Goal: Task Accomplishment & Management: Manage account settings

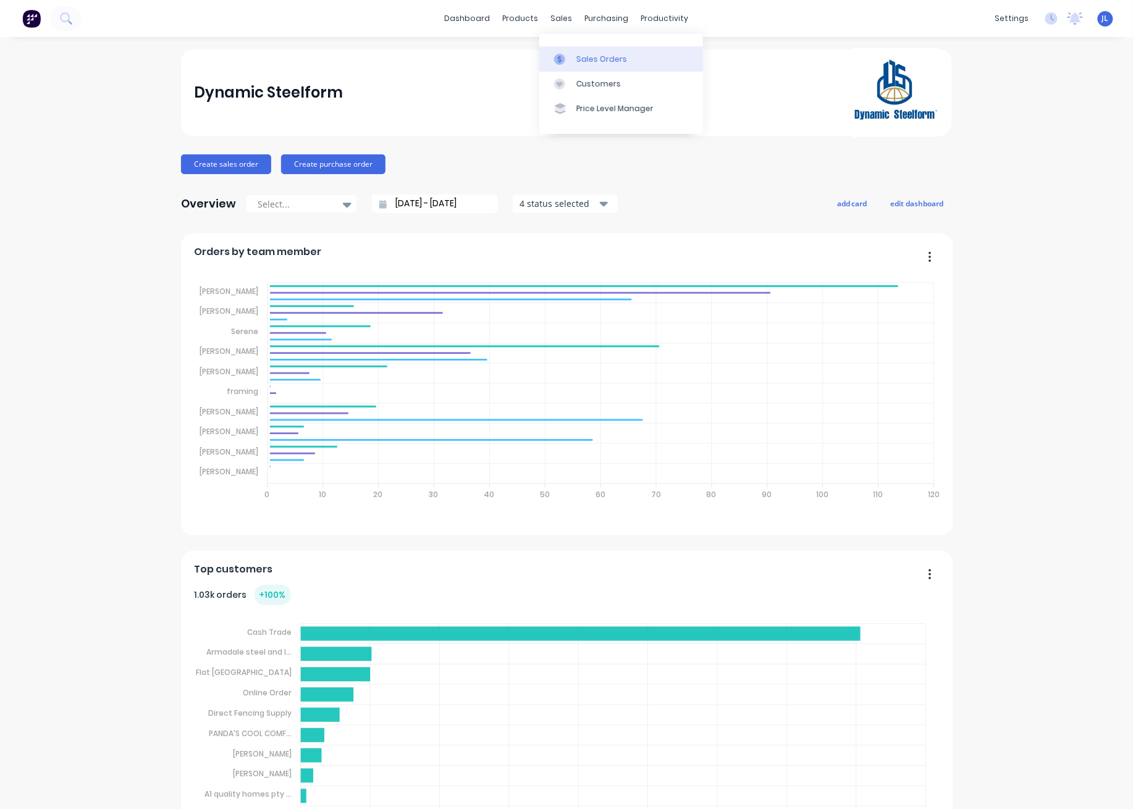
drag, startPoint x: 578, startPoint y: 64, endPoint x: 569, endPoint y: 59, distance: 10.5
click at [578, 64] on div "Sales Orders" at bounding box center [601, 59] width 51 height 11
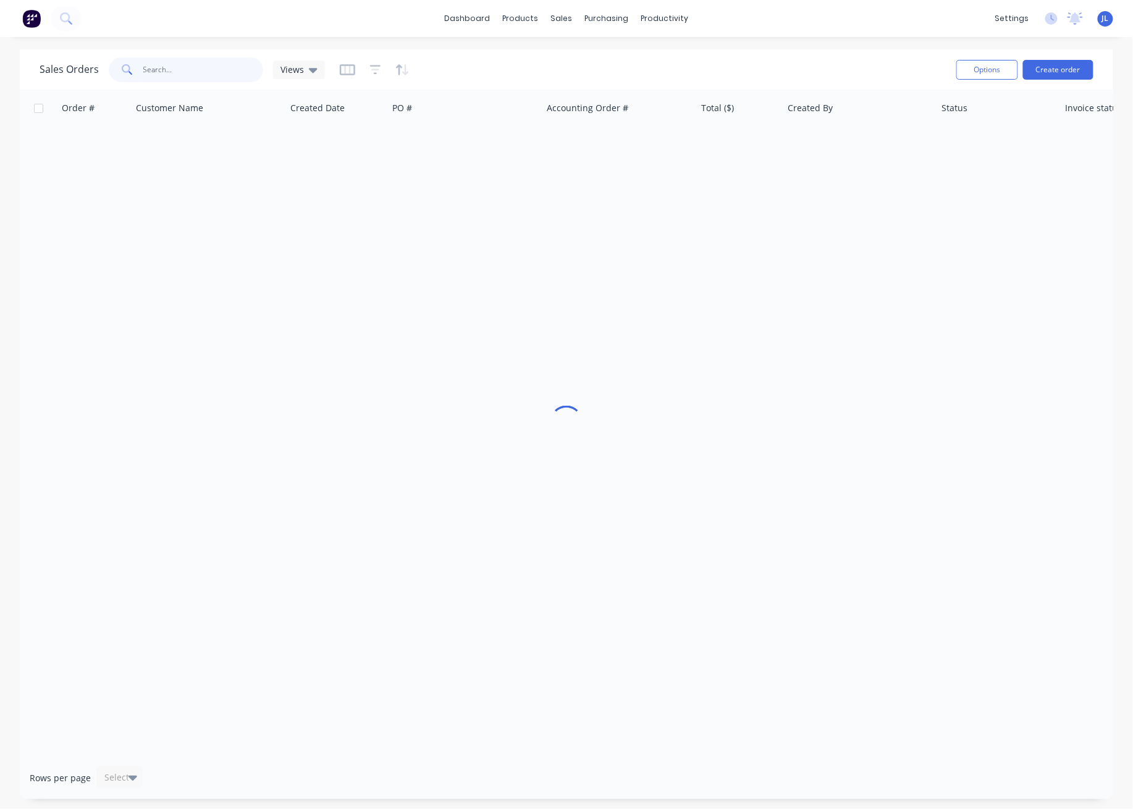
click at [183, 69] on input "text" at bounding box center [203, 69] width 120 height 25
type input "48561"
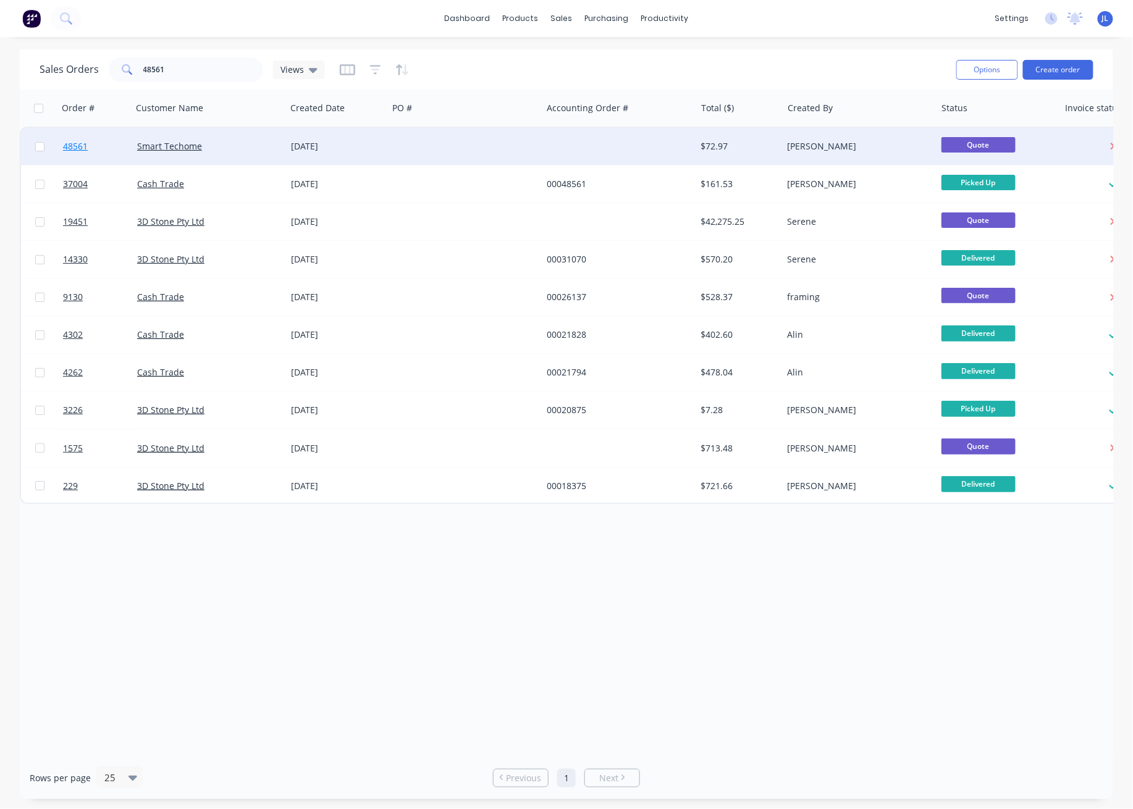
click at [78, 143] on span "48561" at bounding box center [75, 146] width 25 height 12
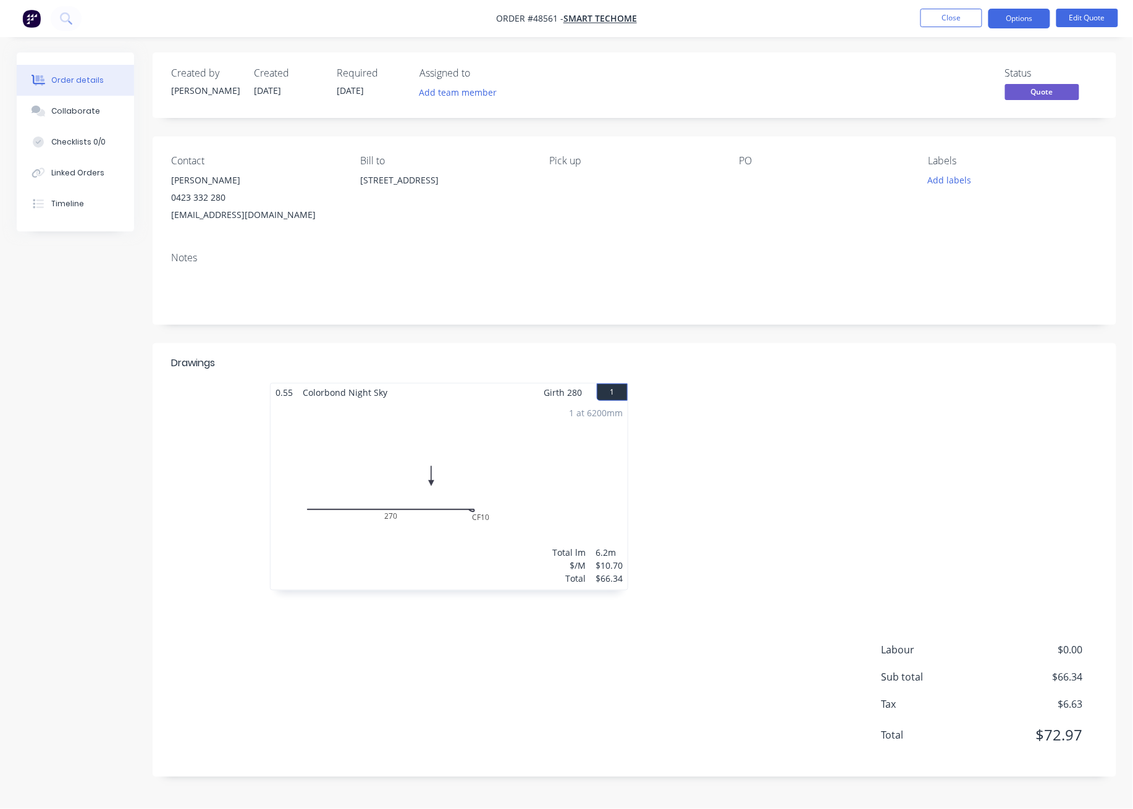
click at [869, 497] on div at bounding box center [819, 493] width 371 height 220
click at [1025, 15] on button "Options" at bounding box center [1019, 19] width 62 height 20
click at [985, 146] on div "Convert to Order" at bounding box center [982, 149] width 114 height 18
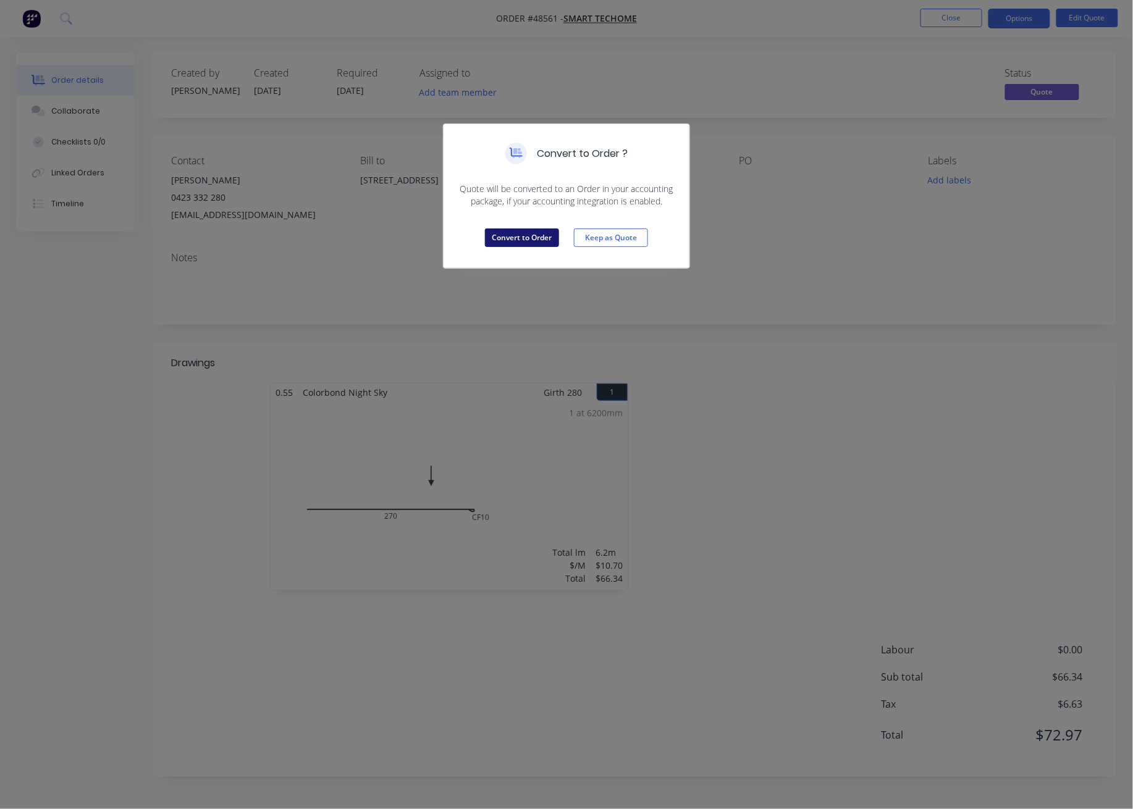
click at [521, 238] on button "Convert to Order" at bounding box center [522, 238] width 74 height 19
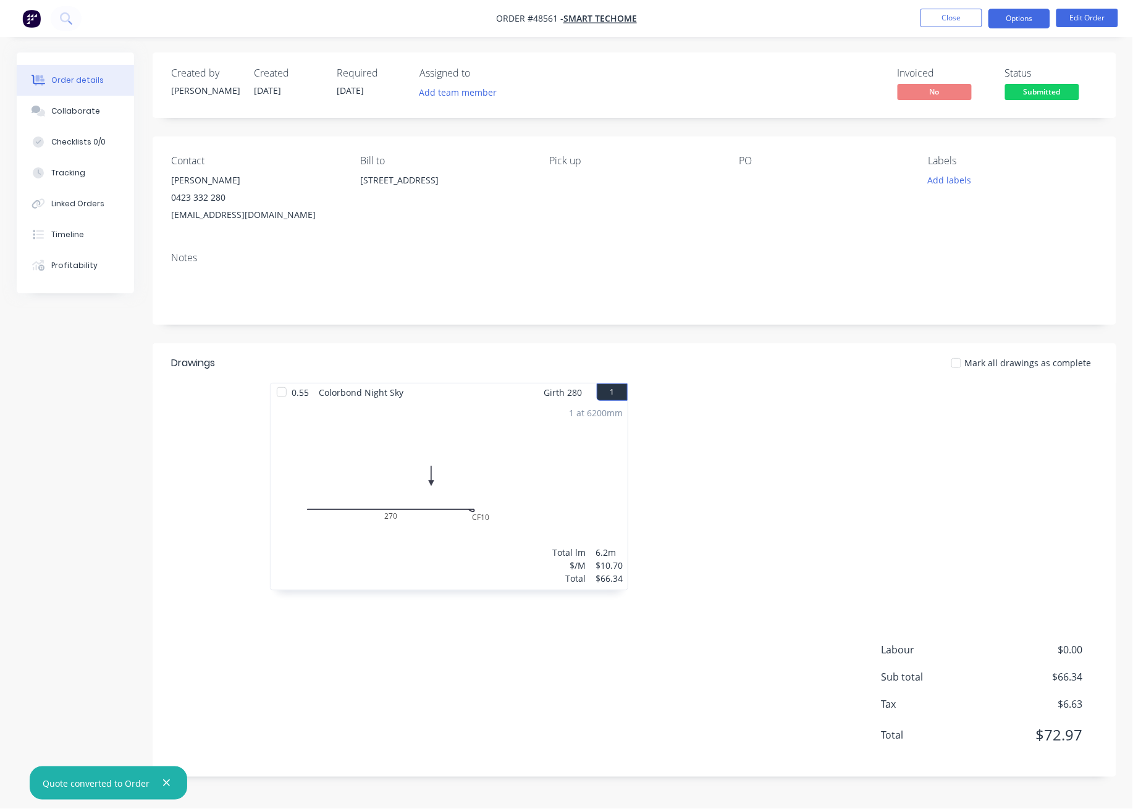
click at [1025, 23] on button "Options" at bounding box center [1019, 19] width 62 height 20
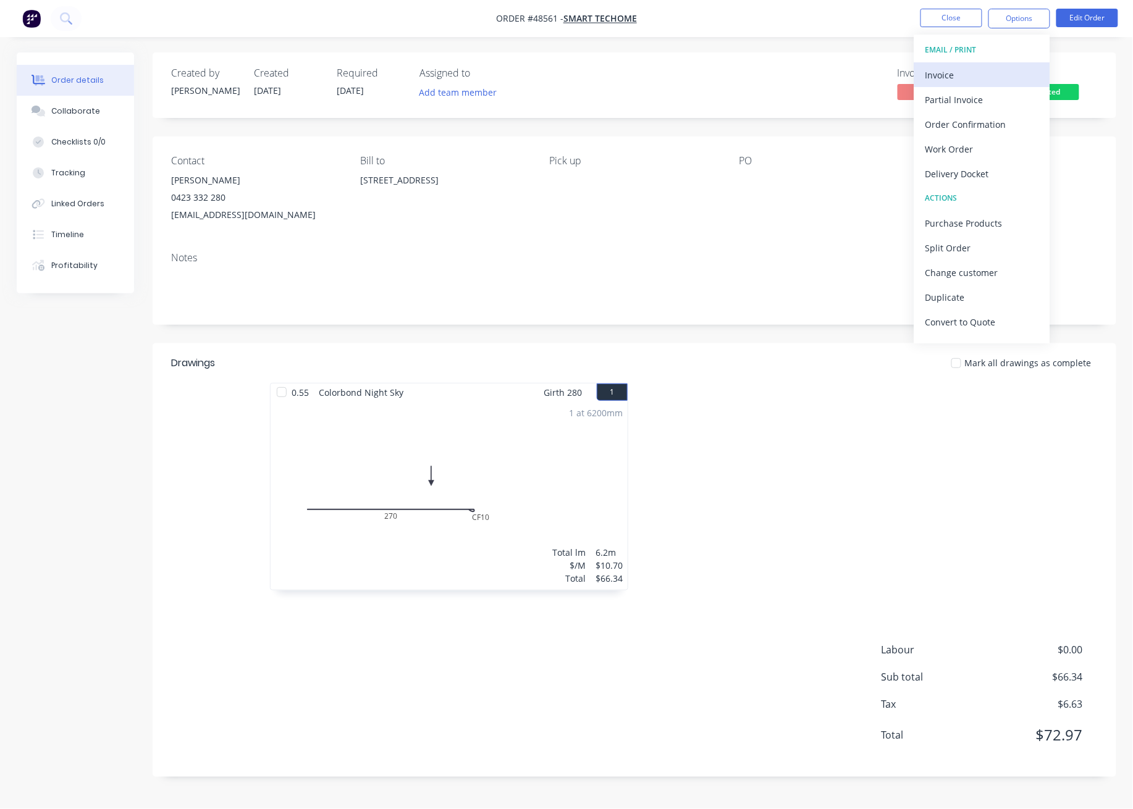
click at [967, 75] on div "Invoice" at bounding box center [982, 75] width 114 height 18
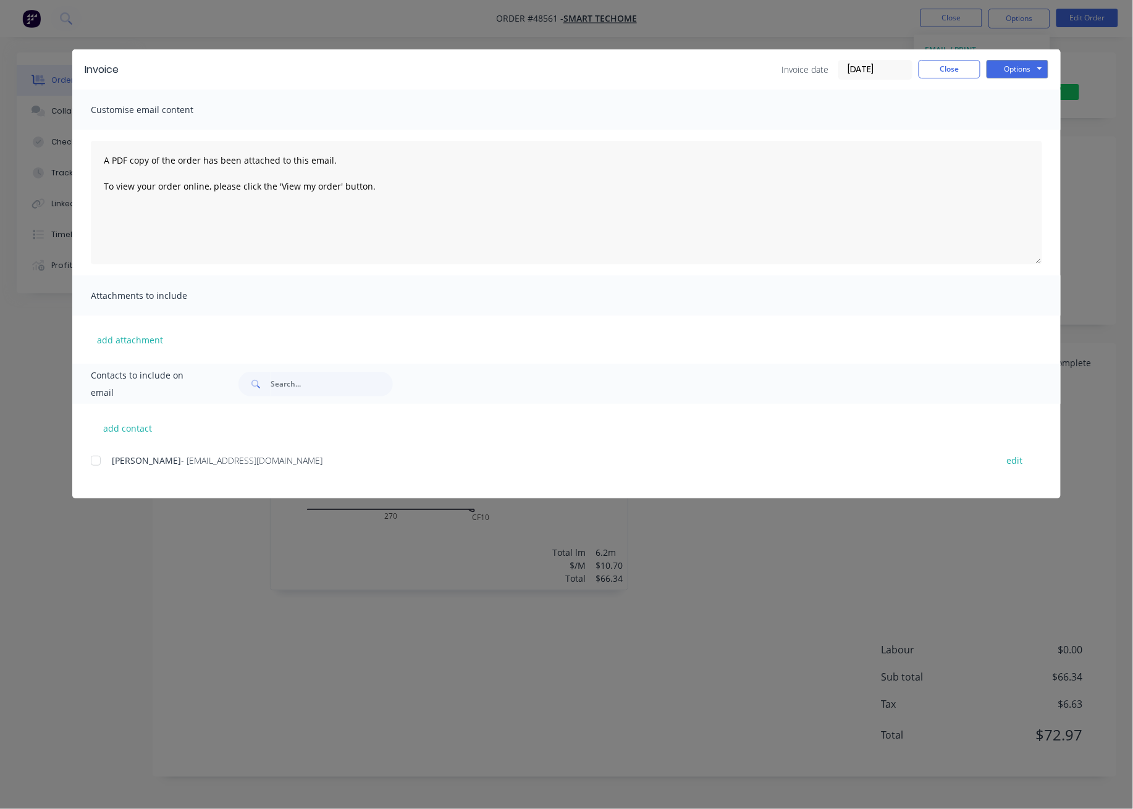
click at [96, 462] on div at bounding box center [95, 460] width 25 height 25
drag, startPoint x: 528, startPoint y: 204, endPoint x: 0, endPoint y: 151, distance: 530.8
click at [0, 152] on div "Invoice Invoice date [DATE] Close Options Preview Print Email Customise email c…" at bounding box center [566, 404] width 1133 height 809
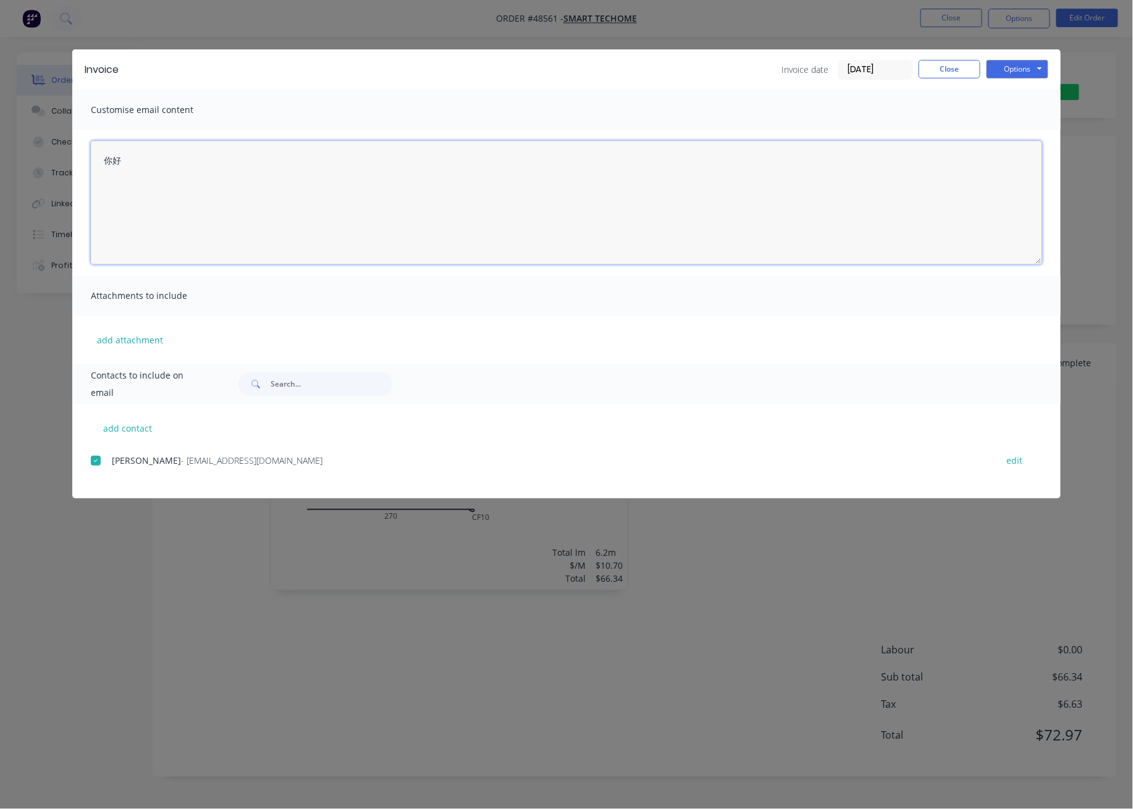
type textarea "你"
type textarea "早上好，[PERSON_NAME]， 你的客人付钱了。请看附件发票。谢谢。"
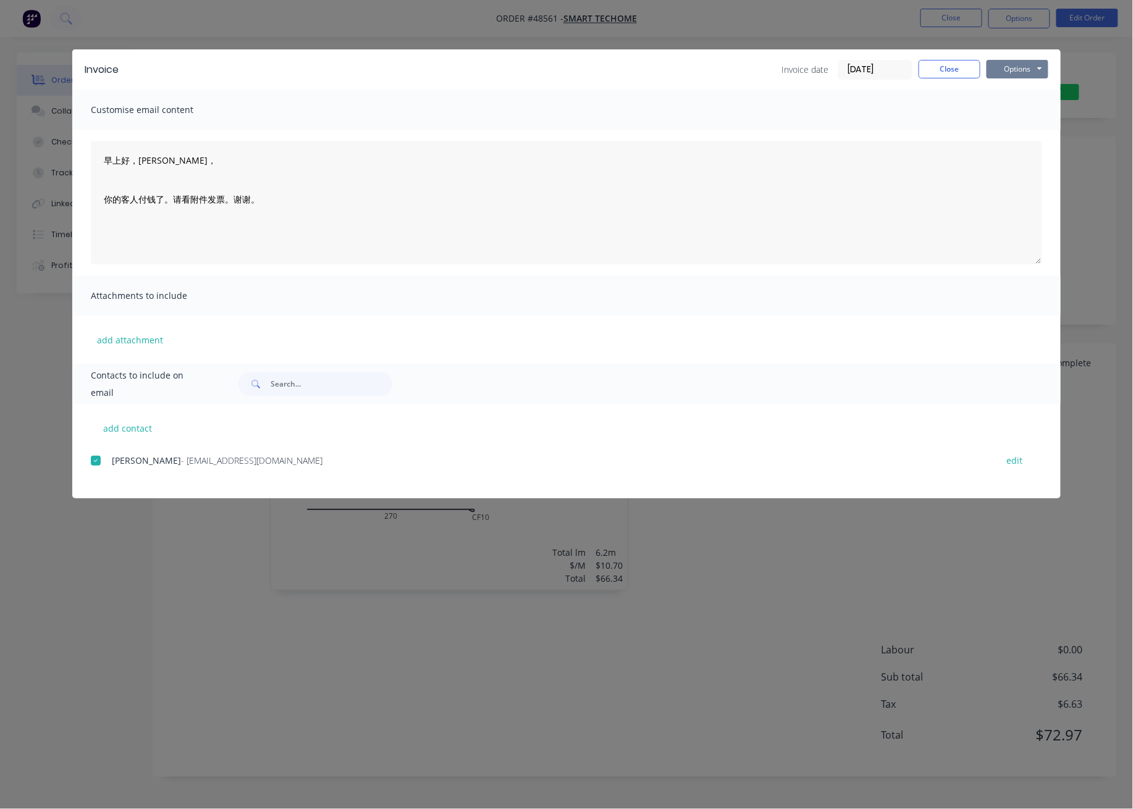
click at [1025, 63] on button "Options" at bounding box center [1018, 69] width 62 height 19
click at [1030, 132] on button "Email" at bounding box center [1026, 132] width 79 height 20
click at [963, 70] on button "Close" at bounding box center [950, 69] width 62 height 19
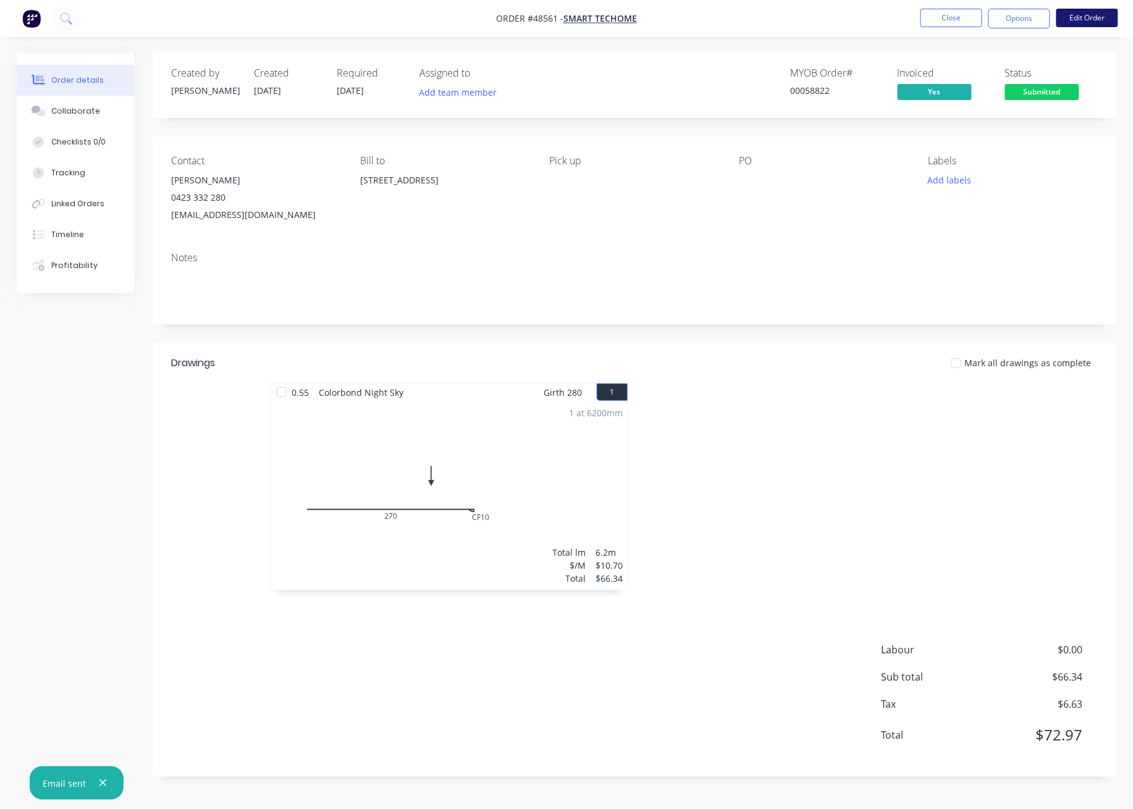
click at [1092, 15] on button "Edit Order" at bounding box center [1087, 18] width 62 height 19
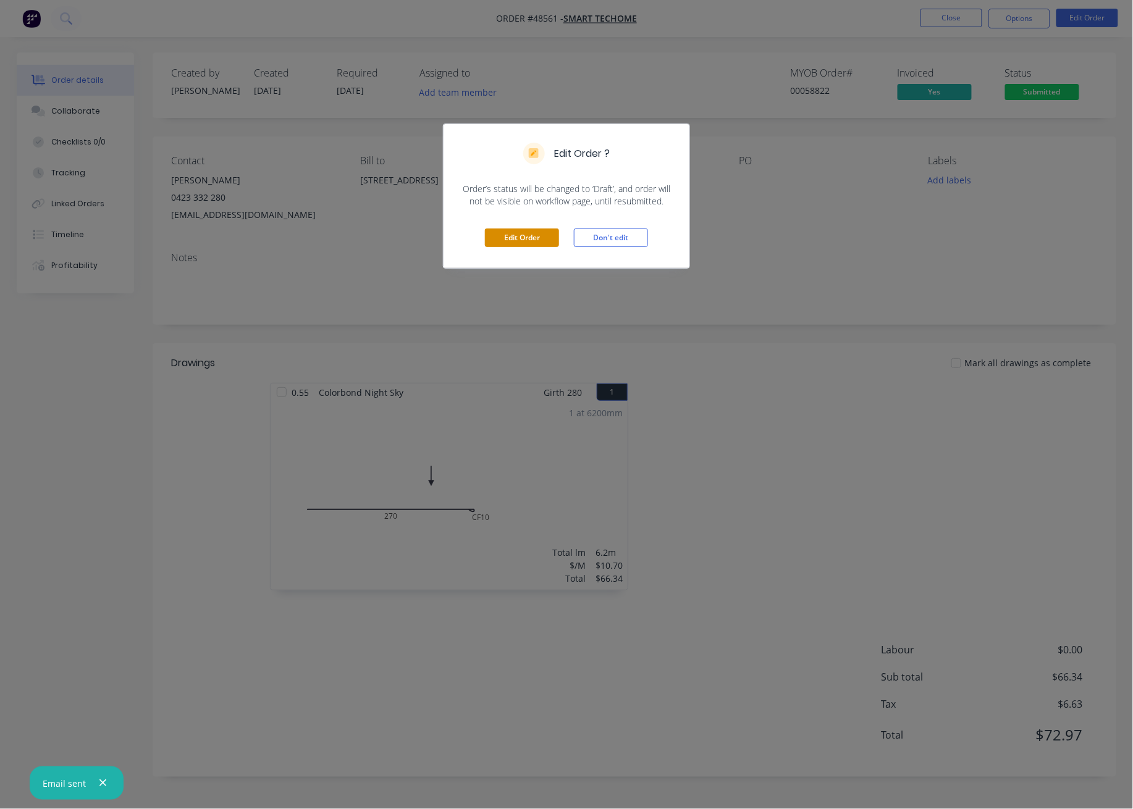
click at [538, 240] on button "Edit Order" at bounding box center [522, 238] width 74 height 19
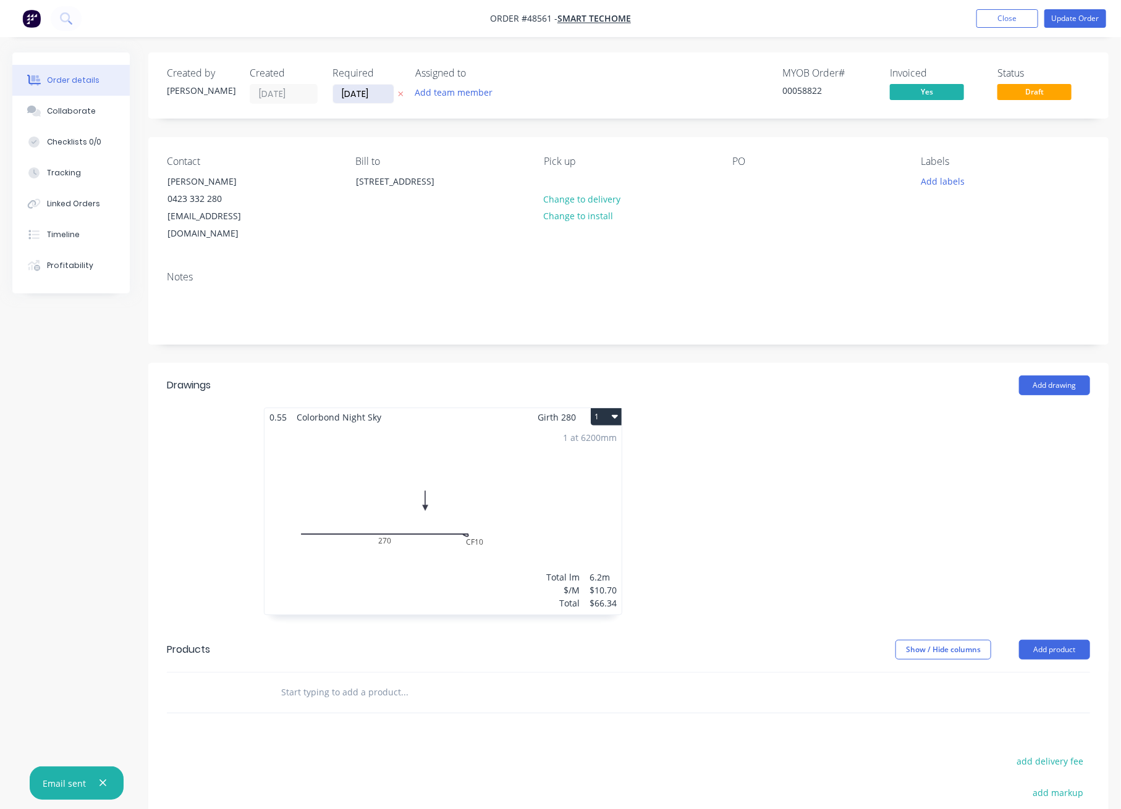
click at [364, 88] on input "[DATE]" at bounding box center [363, 94] width 61 height 19
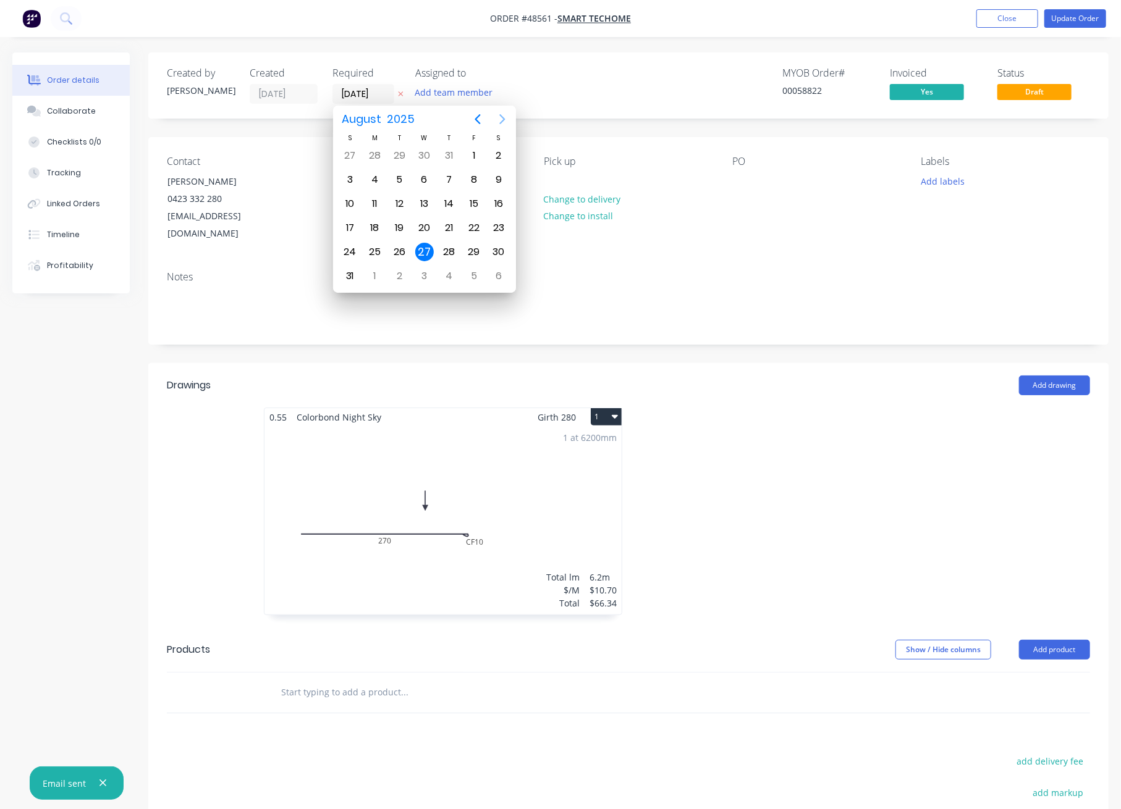
click at [498, 114] on icon "Next page" at bounding box center [502, 119] width 15 height 15
click at [452, 201] on div "16" at bounding box center [449, 204] width 19 height 19
type input "[DATE]"
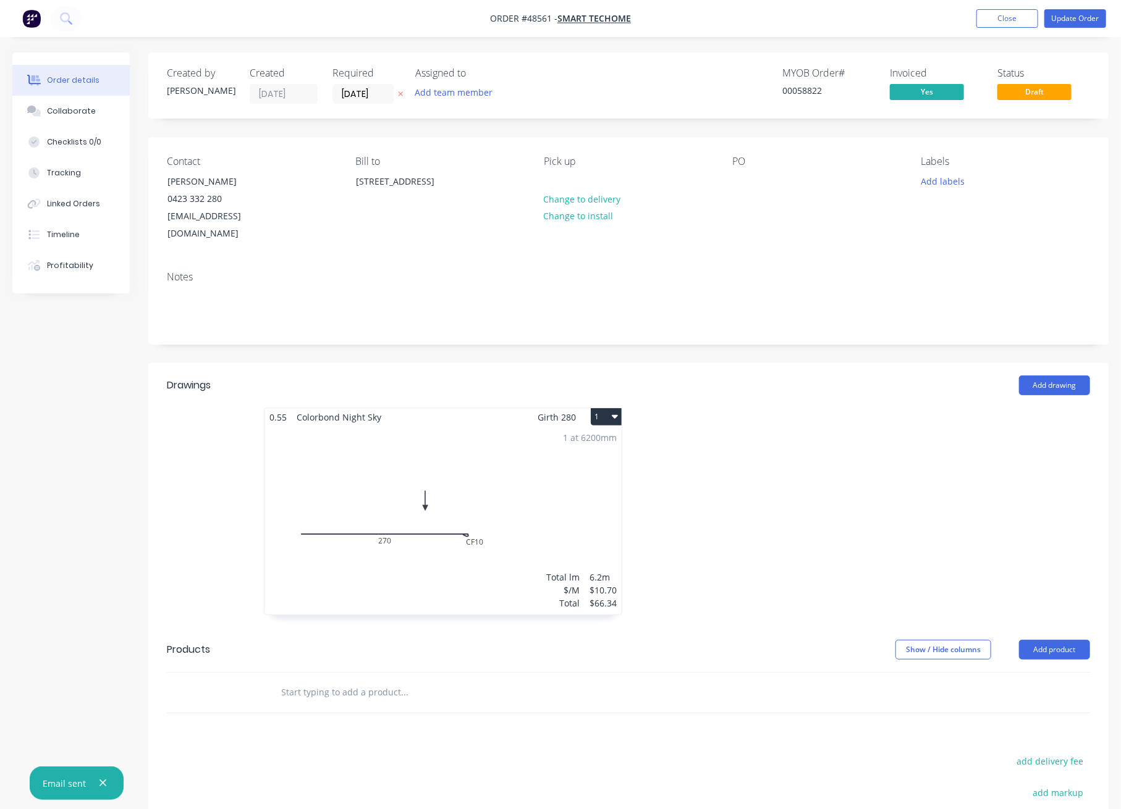
click at [634, 127] on div "Created by [PERSON_NAME] Created [DATE] Required [DATE] Assigned to Add team me…" at bounding box center [628, 518] width 960 height 930
click at [1079, 22] on button "Update Order" at bounding box center [1075, 18] width 62 height 19
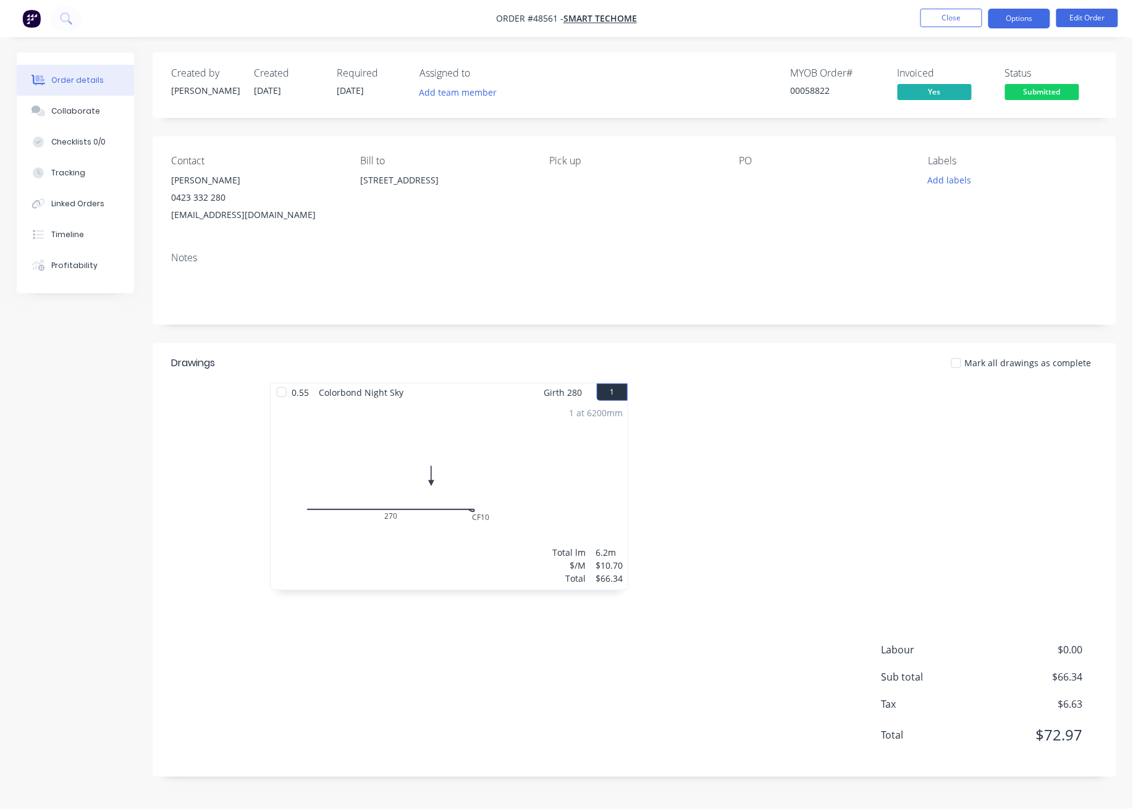
click at [1021, 17] on button "Options" at bounding box center [1019, 19] width 62 height 20
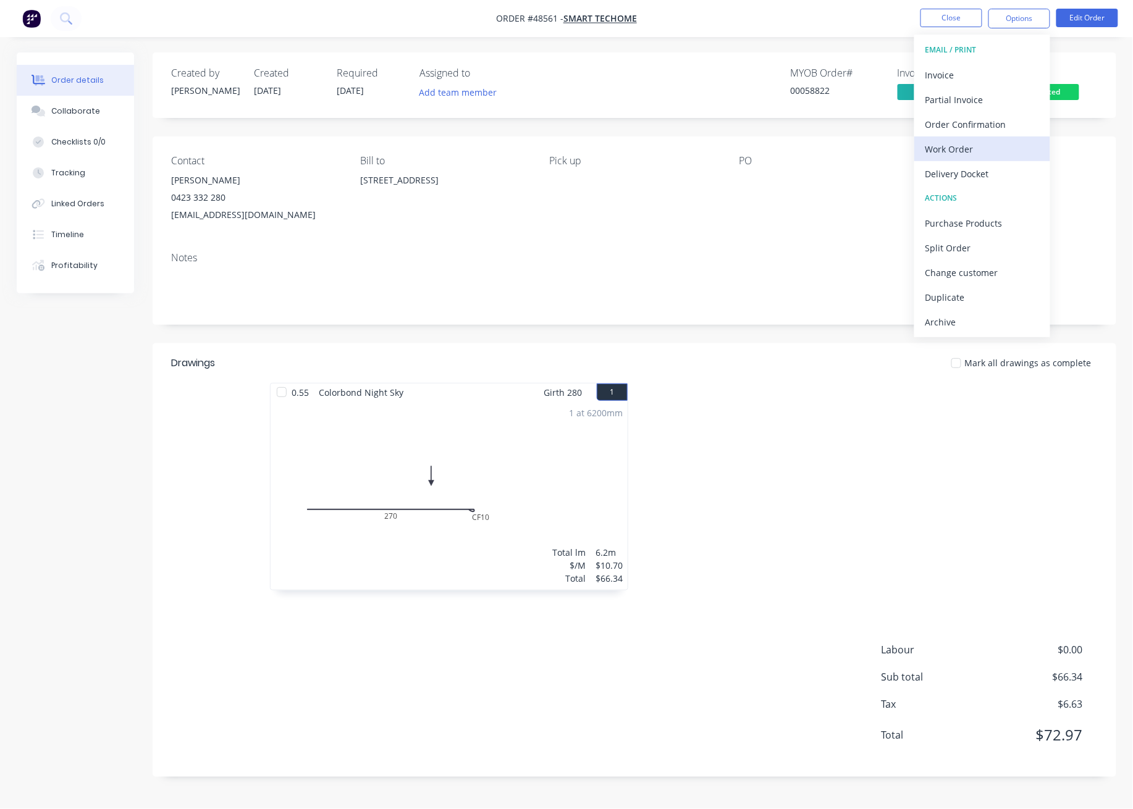
click at [972, 155] on div "Work Order" at bounding box center [982, 149] width 114 height 18
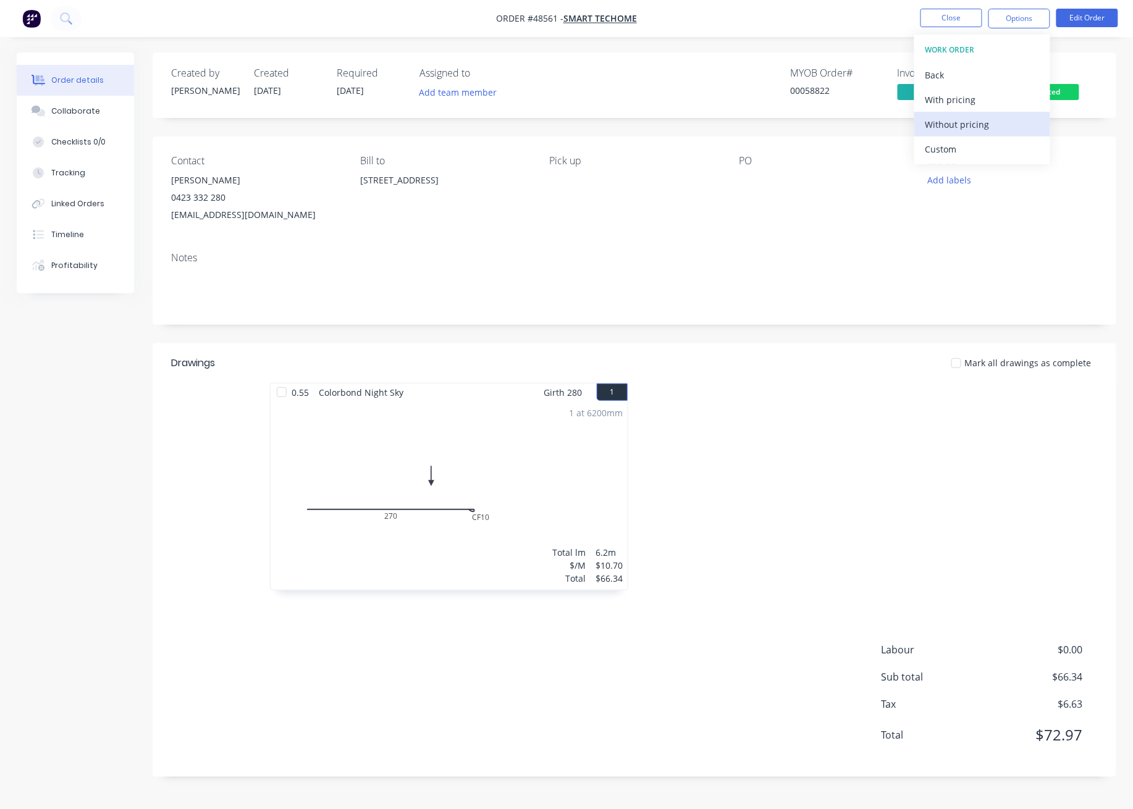
click at [977, 114] on button "Without pricing" at bounding box center [982, 124] width 136 height 25
drag, startPoint x: 689, startPoint y: 41, endPoint x: 697, endPoint y: 40, distance: 7.4
click at [689, 40] on div "Order details Collaborate Checklists 0/0 Tracking Linked Orders Timeline Profit…" at bounding box center [566, 404] width 1133 height 809
click at [1005, 15] on button "Options" at bounding box center [1019, 19] width 62 height 20
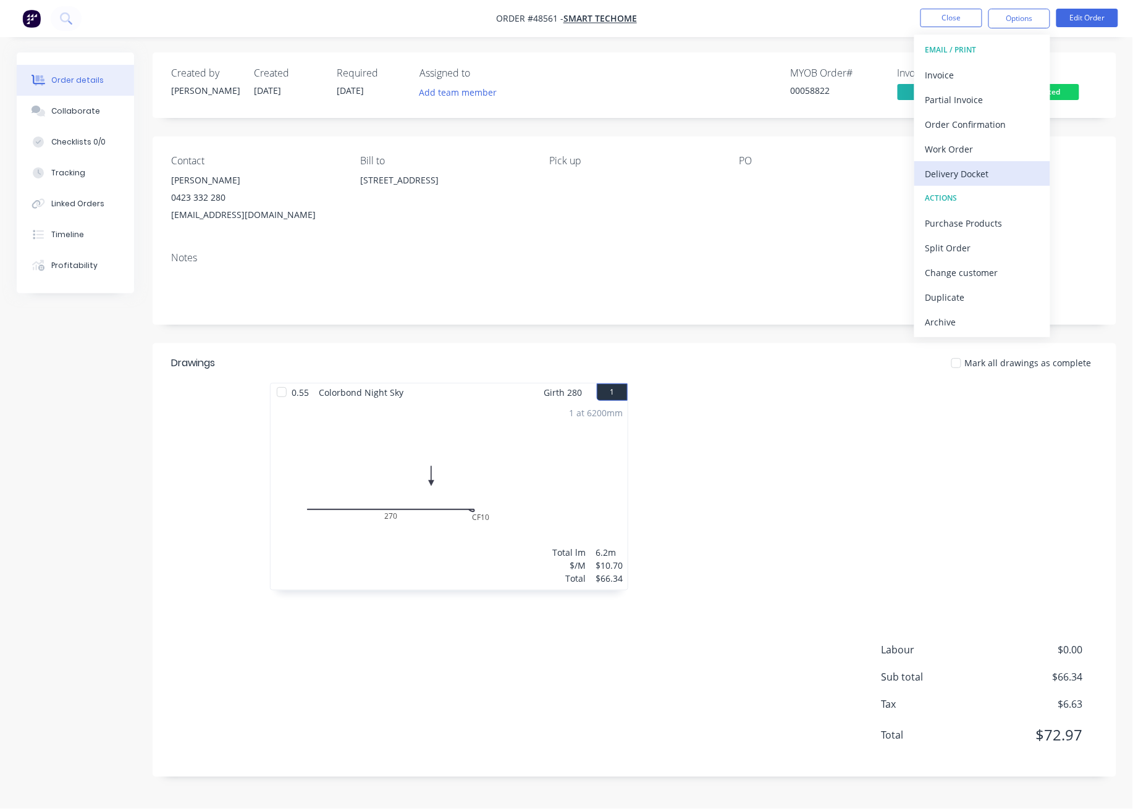
click at [965, 171] on div "Delivery Docket" at bounding box center [982, 174] width 114 height 18
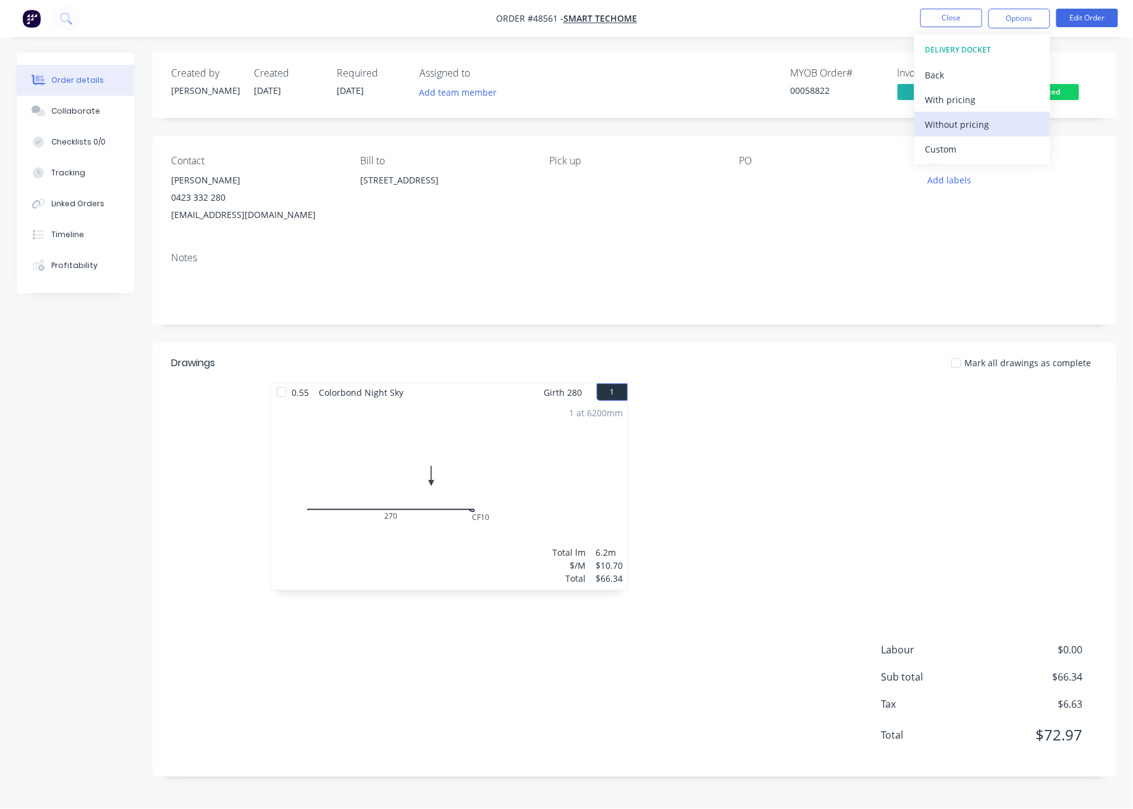
click at [969, 122] on div "Without pricing" at bounding box center [982, 125] width 114 height 18
click at [660, 46] on div "Order details Collaborate Checklists 0/0 Tracking Linked Orders Timeline Profit…" at bounding box center [566, 404] width 1133 height 809
click at [1072, 96] on span "Submitted" at bounding box center [1042, 91] width 74 height 15
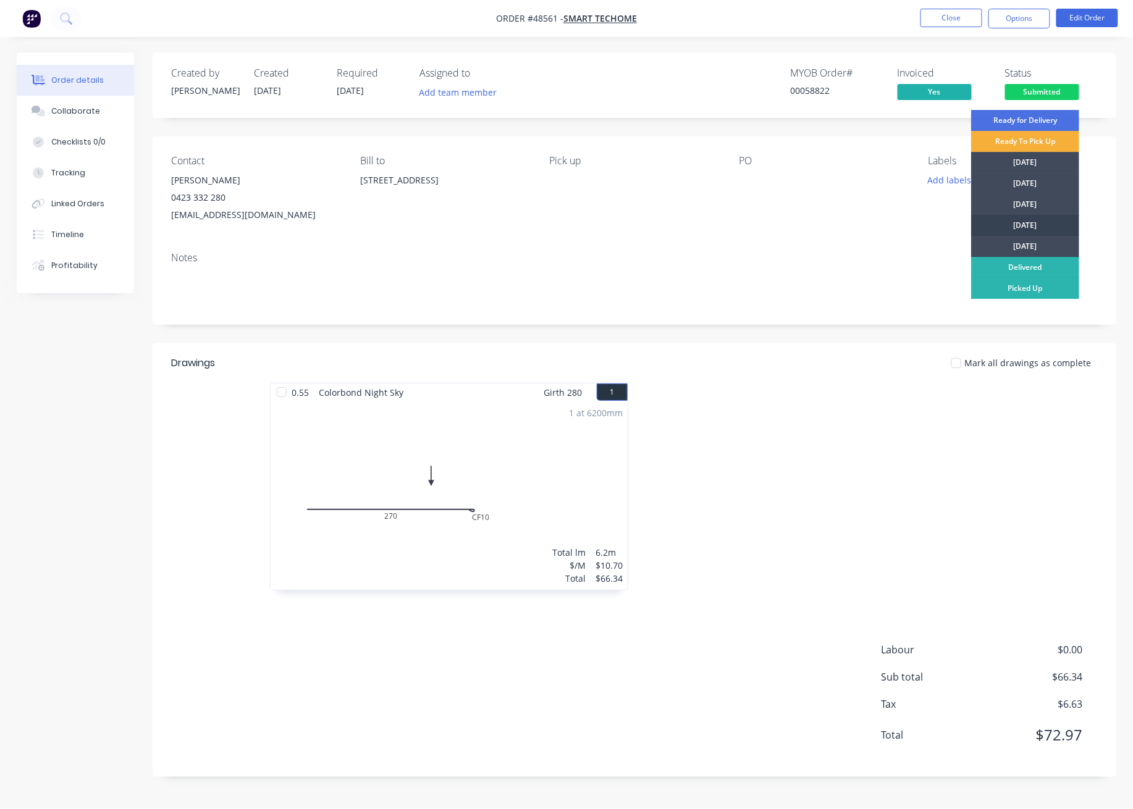
click at [1038, 229] on div "[DATE]" at bounding box center [1025, 225] width 108 height 21
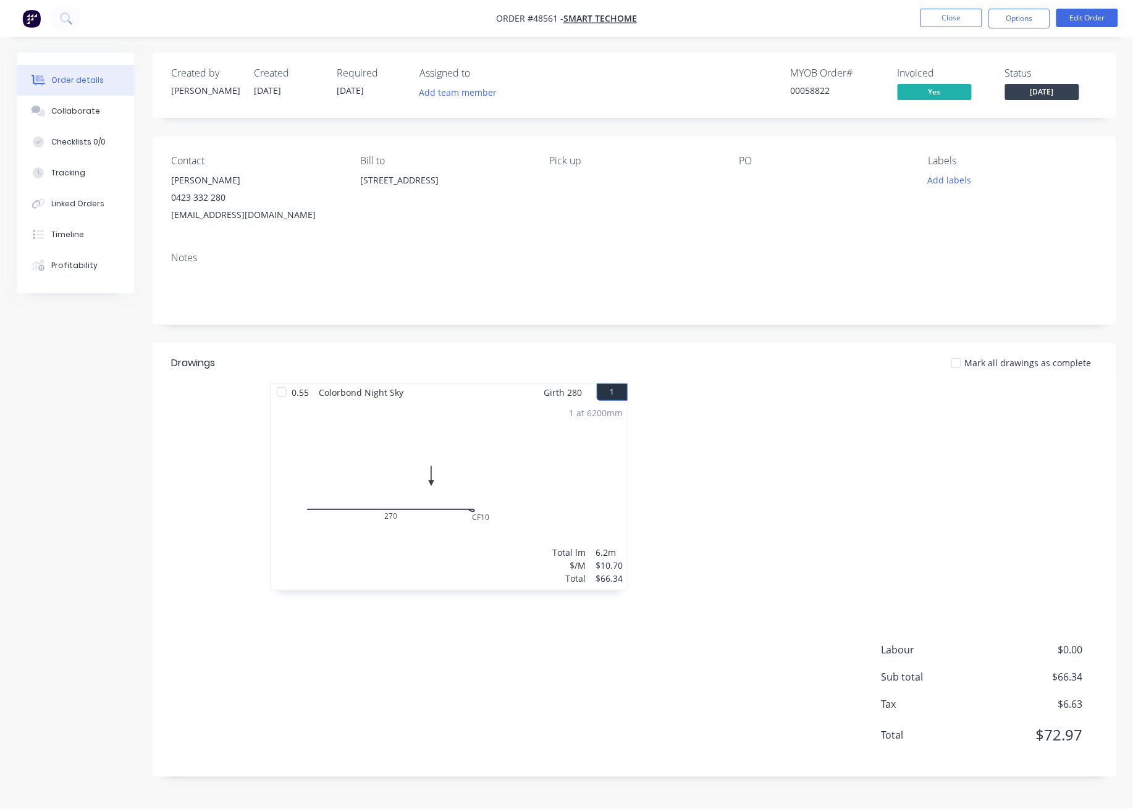
drag, startPoint x: 1108, startPoint y: 154, endPoint x: 971, endPoint y: 98, distance: 147.4
click at [1104, 153] on div "Contact [PERSON_NAME] [PHONE_NUMBER] [EMAIL_ADDRESS][DOMAIN_NAME] Bill to [STRE…" at bounding box center [635, 190] width 964 height 106
click at [953, 17] on button "Close" at bounding box center [951, 18] width 62 height 19
